Goal: Transaction & Acquisition: Book appointment/travel/reservation

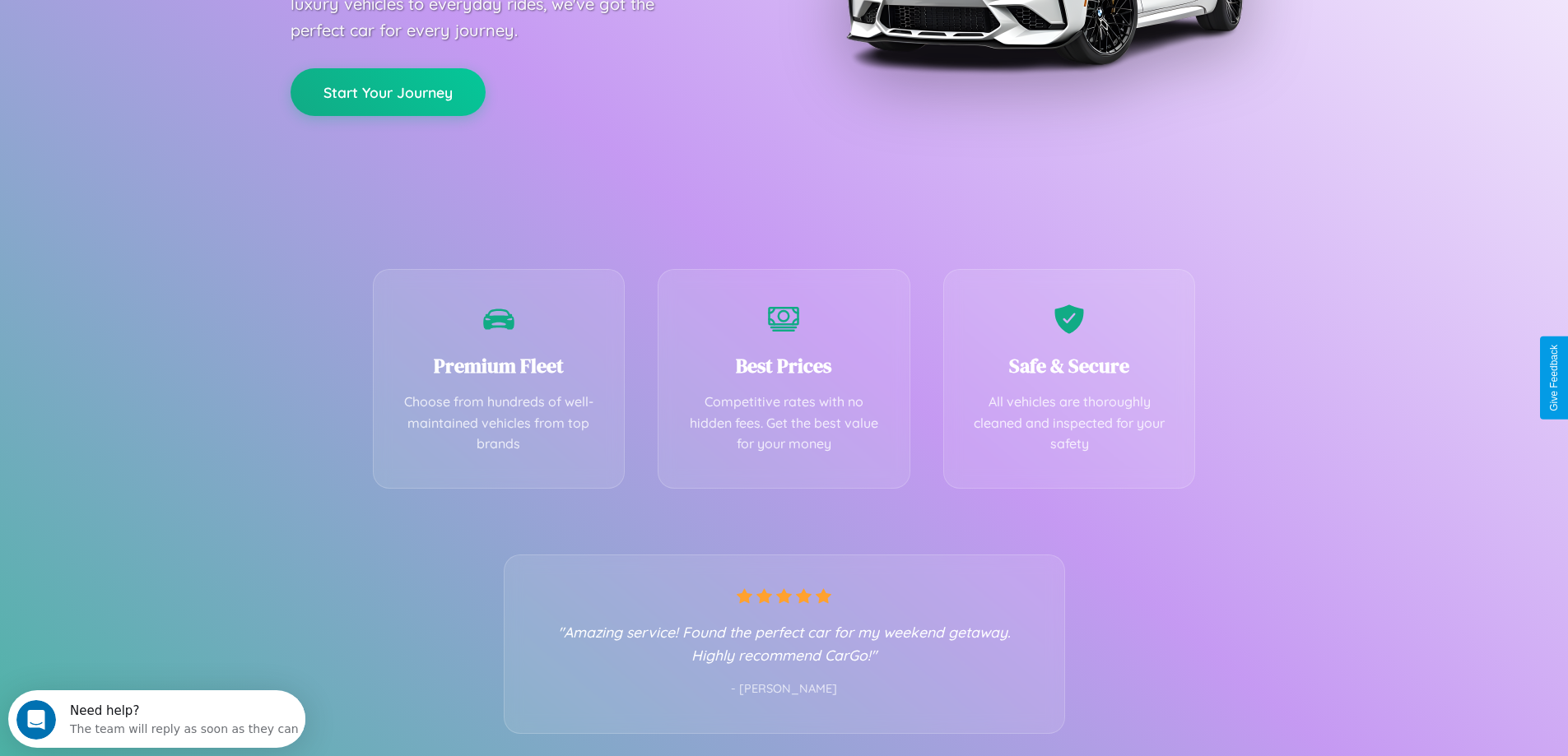
scroll to position [324, 0]
click at [784, 378] on div "Best Prices Competitive rates with no hidden fees. Get the best value for your …" at bounding box center [784, 374] width 252 height 220
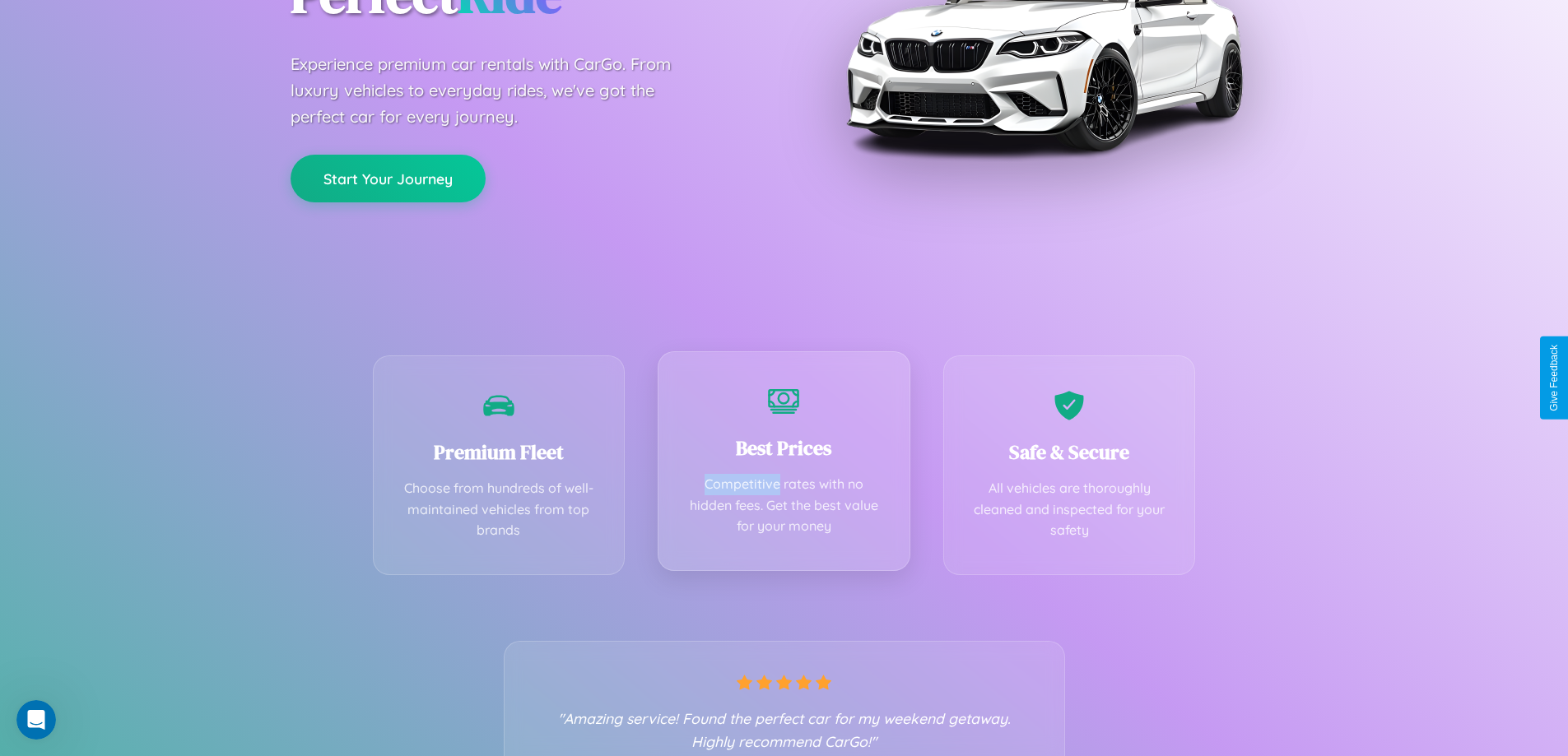
scroll to position [0, 0]
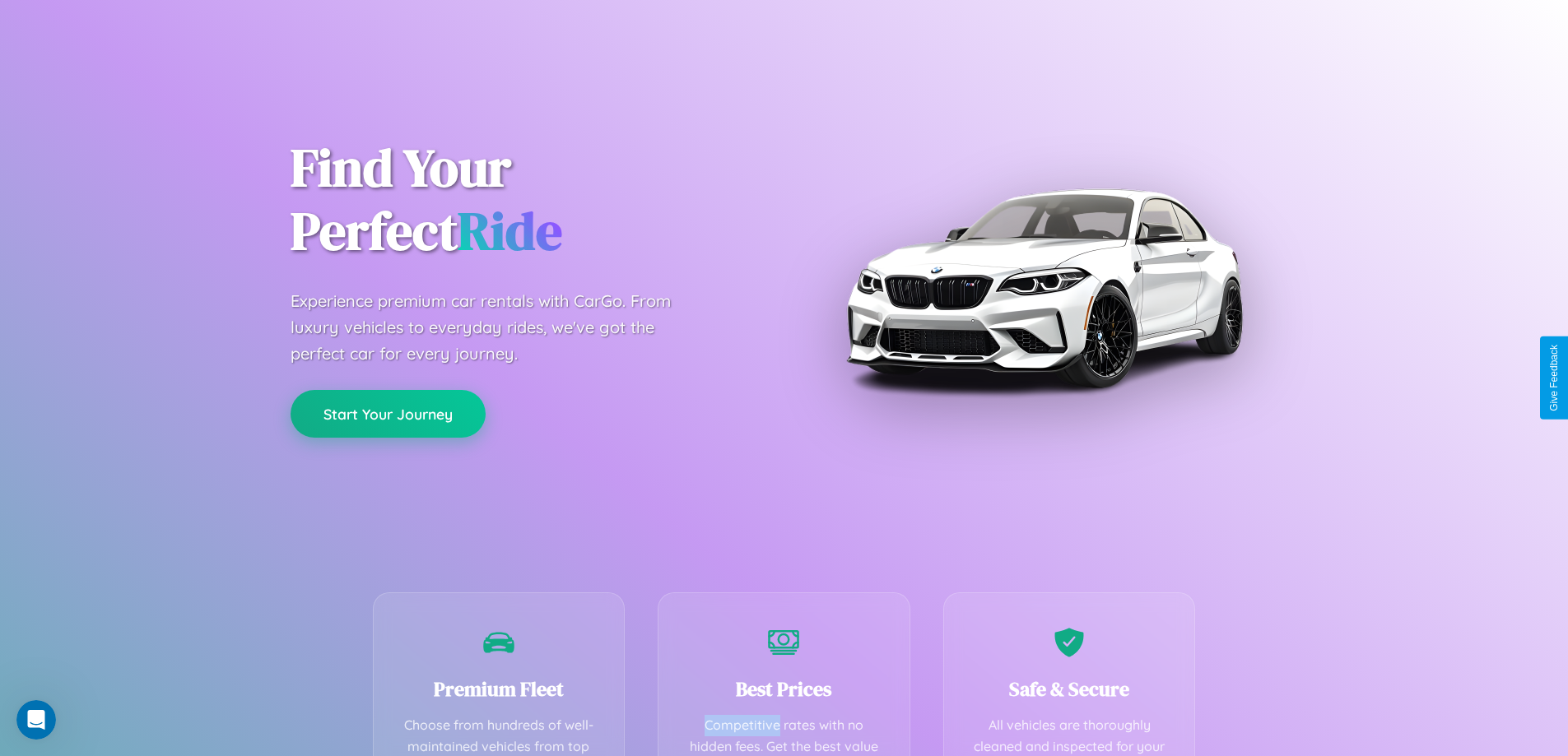
click at [388, 414] on button "Start Your Journey" at bounding box center [388, 414] width 195 height 48
click at [388, 413] on button "Start Your Journey" at bounding box center [388, 414] width 195 height 48
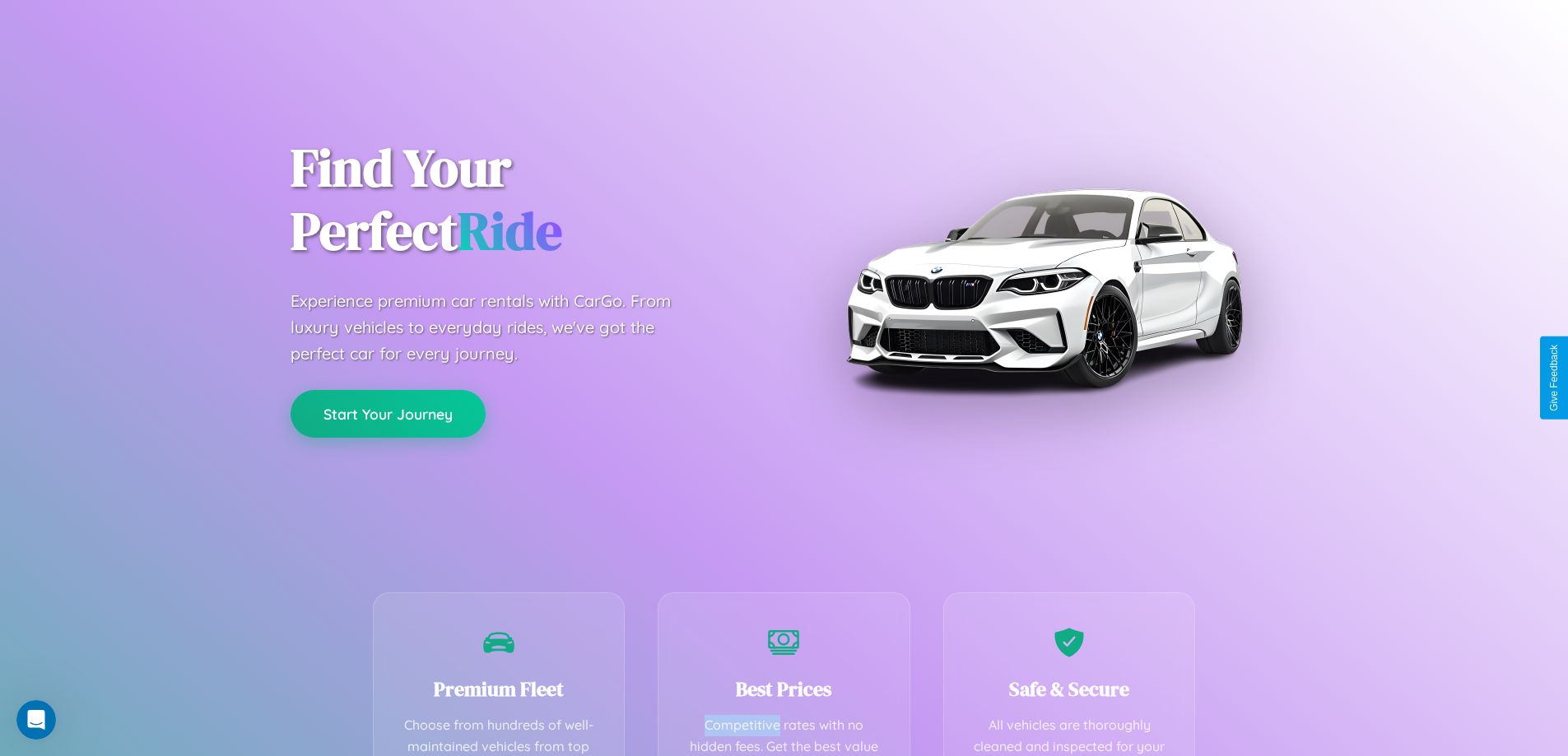
click at [388, 413] on button "Start Your Journey" at bounding box center [388, 414] width 195 height 48
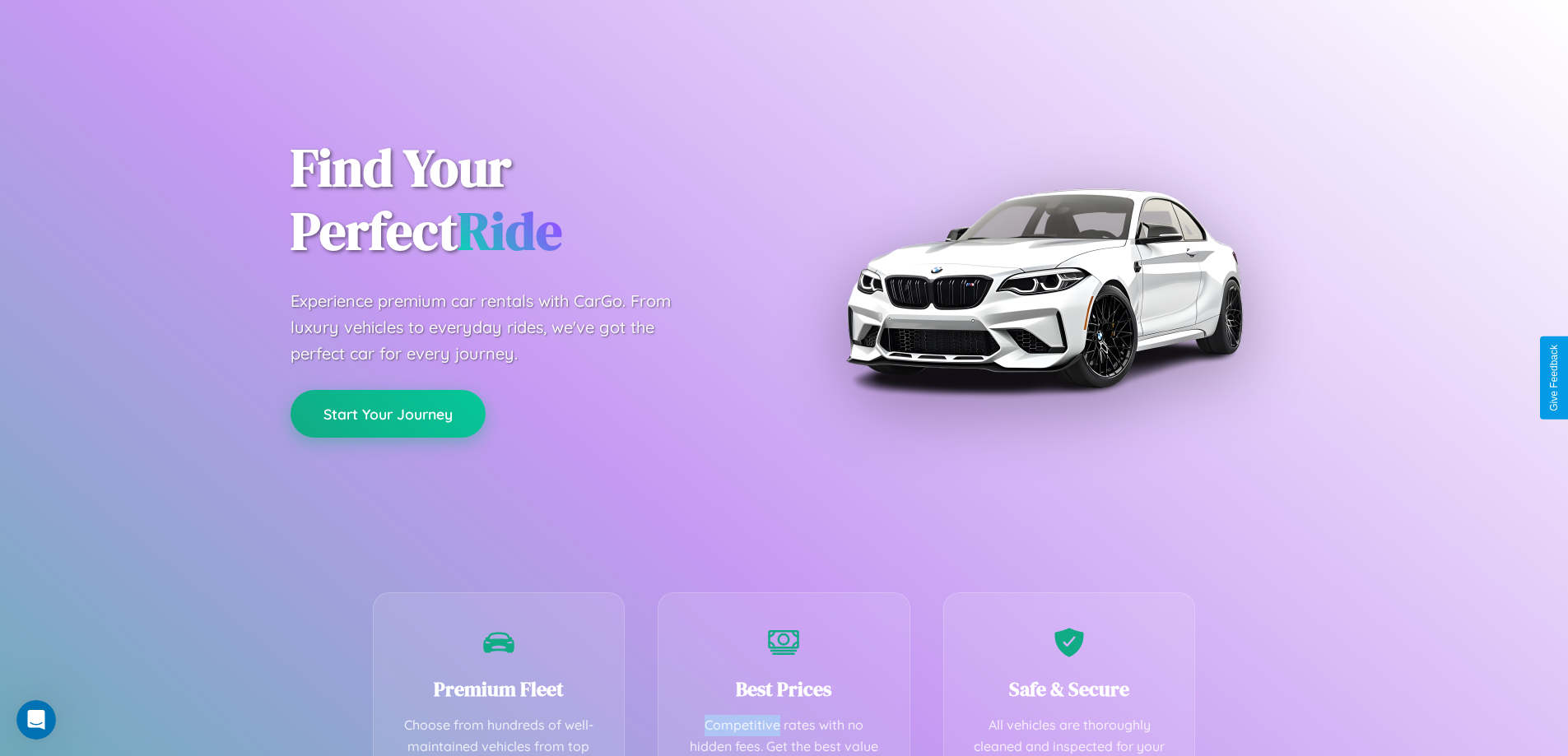
click at [388, 413] on button "Start Your Journey" at bounding box center [388, 414] width 195 height 48
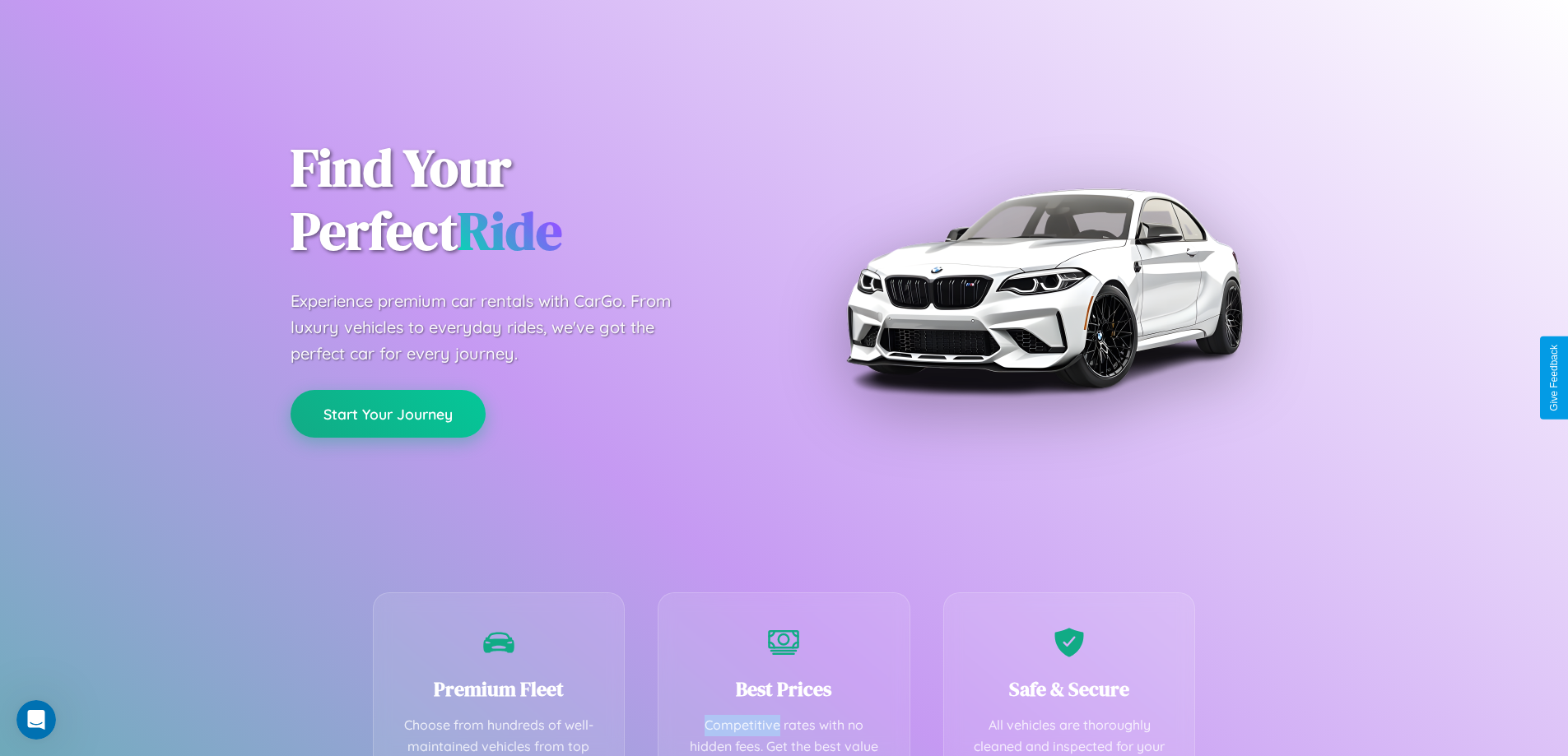
click at [388, 413] on button "Start Your Journey" at bounding box center [388, 414] width 195 height 48
